Goal: Navigation & Orientation: Find specific page/section

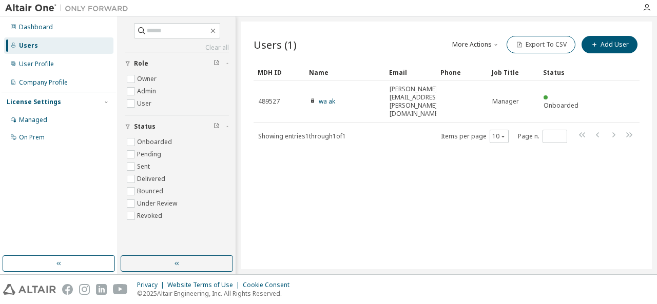
click at [647, 12] on div at bounding box center [646, 7] width 21 height 15
click at [646, 6] on icon "button" at bounding box center [646, 8] width 8 height 8
click at [36, 71] on div "User Profile" at bounding box center [58, 64] width 109 height 16
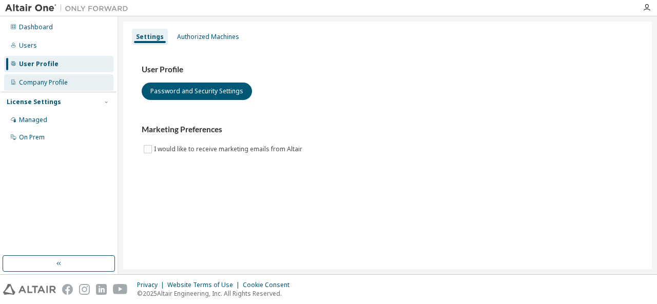
click at [63, 82] on div "Company Profile" at bounding box center [43, 82] width 49 height 8
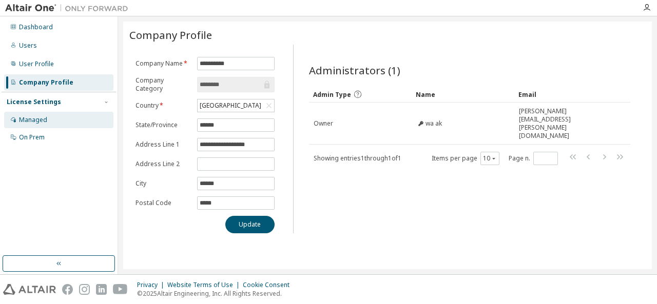
click at [39, 120] on div "Managed" at bounding box center [33, 120] width 28 height 8
